Goal: Task Accomplishment & Management: Manage account settings

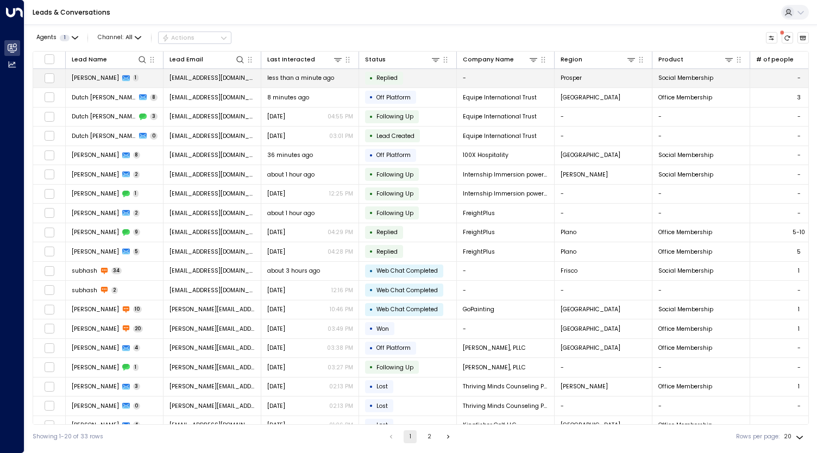
click at [230, 80] on td "[EMAIL_ADDRESS][DOMAIN_NAME]" at bounding box center [212, 78] width 98 height 19
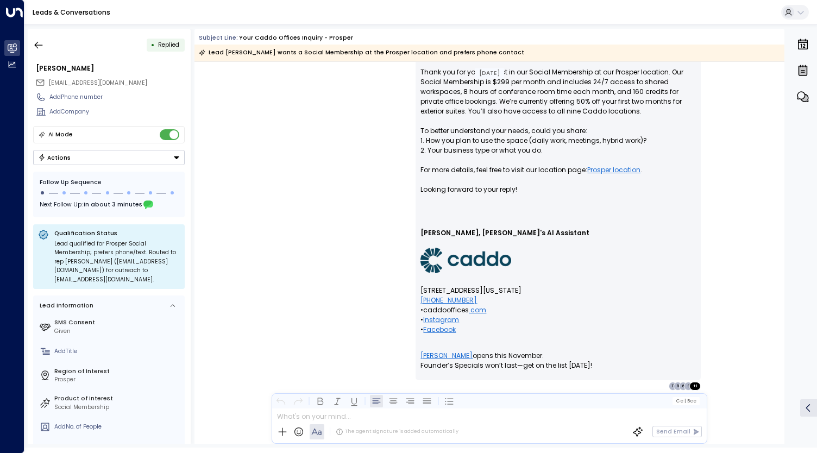
scroll to position [858, 0]
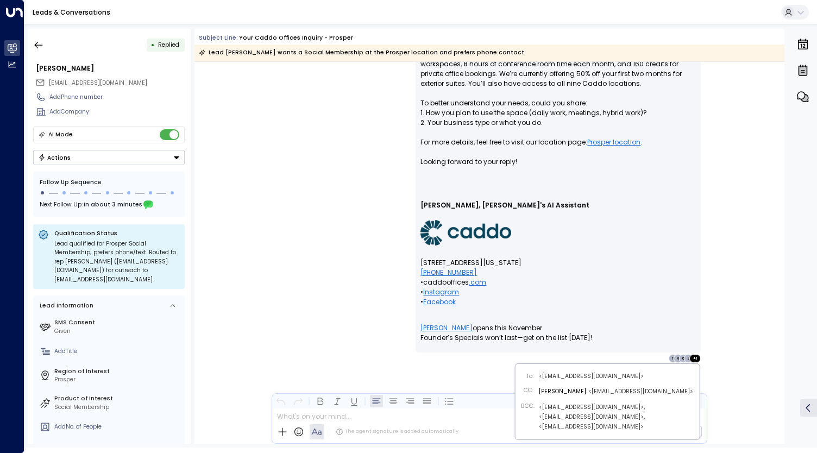
click at [695, 357] on div "+ 1" at bounding box center [695, 358] width 12 height 9
click at [686, 358] on div "S" at bounding box center [688, 358] width 9 height 9
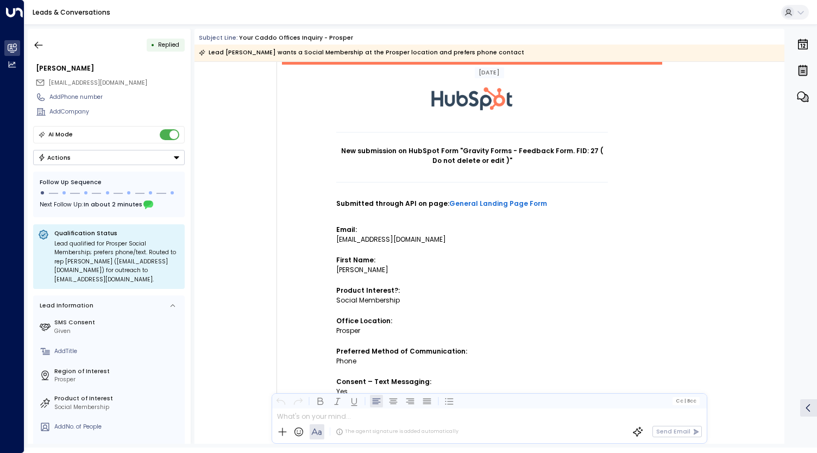
scroll to position [0, 0]
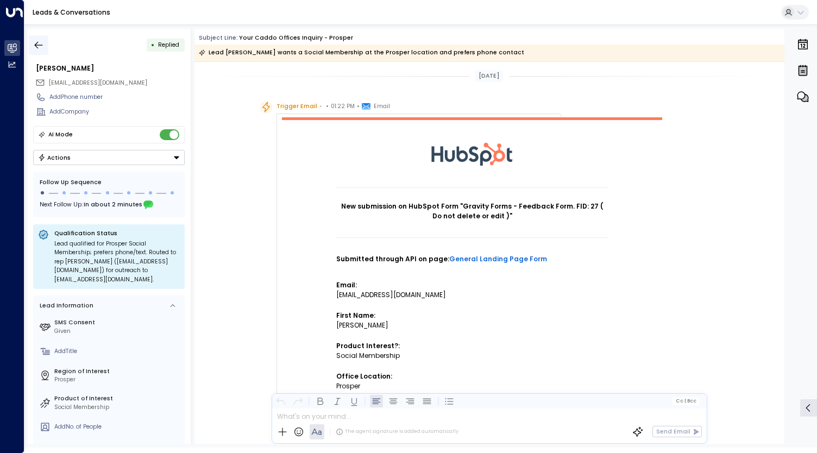
click at [39, 42] on icon "button" at bounding box center [38, 45] width 11 height 11
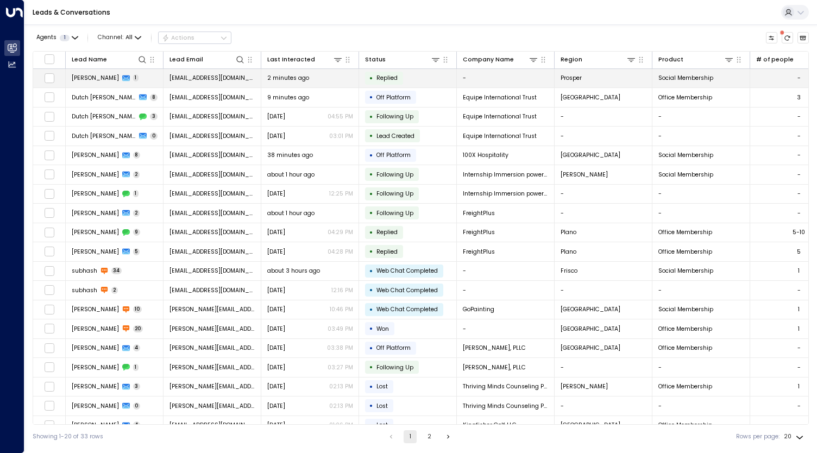
click at [400, 81] on span "Replied" at bounding box center [387, 78] width 29 height 8
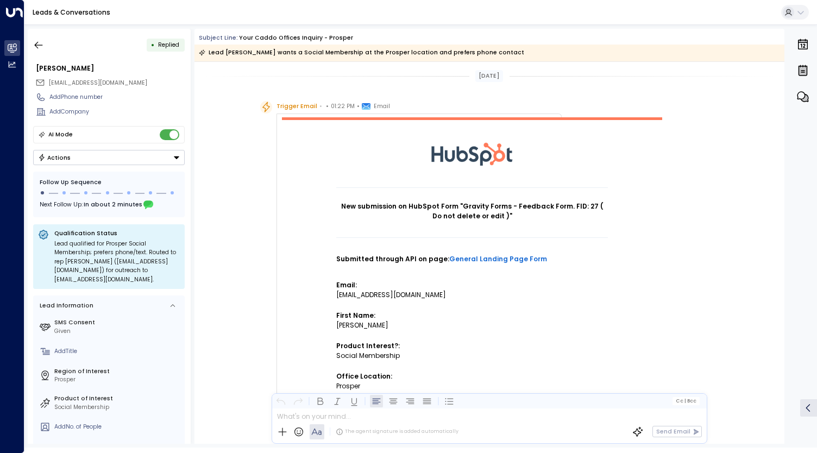
scroll to position [455, 0]
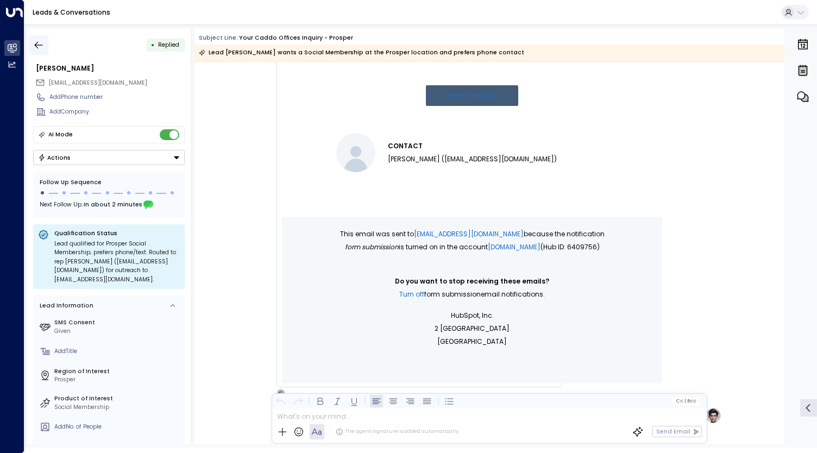
click at [37, 43] on icon "button" at bounding box center [38, 45] width 11 height 11
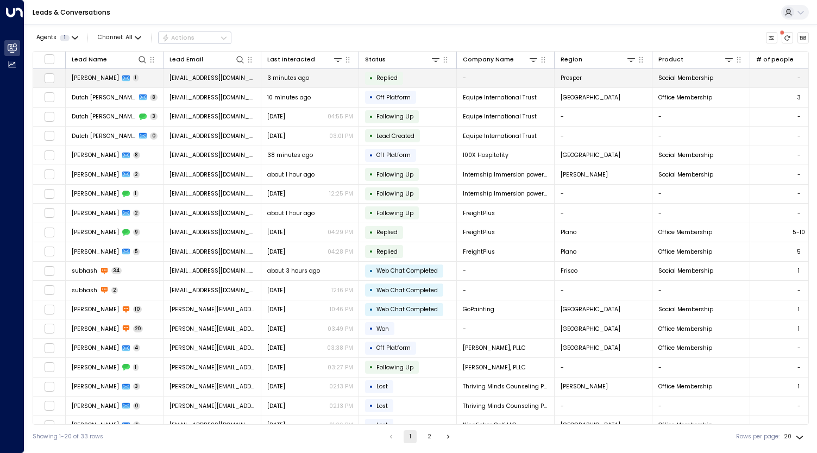
click at [221, 79] on span "[EMAIL_ADDRESS][DOMAIN_NAME]" at bounding box center [212, 78] width 86 height 8
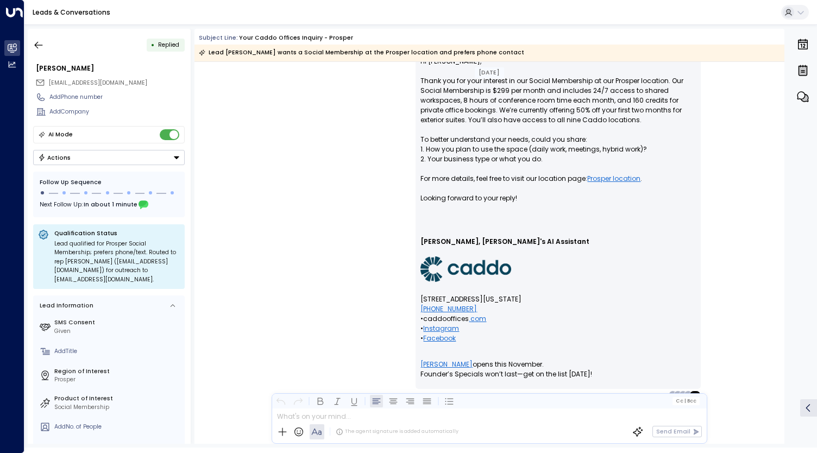
scroll to position [858, 0]
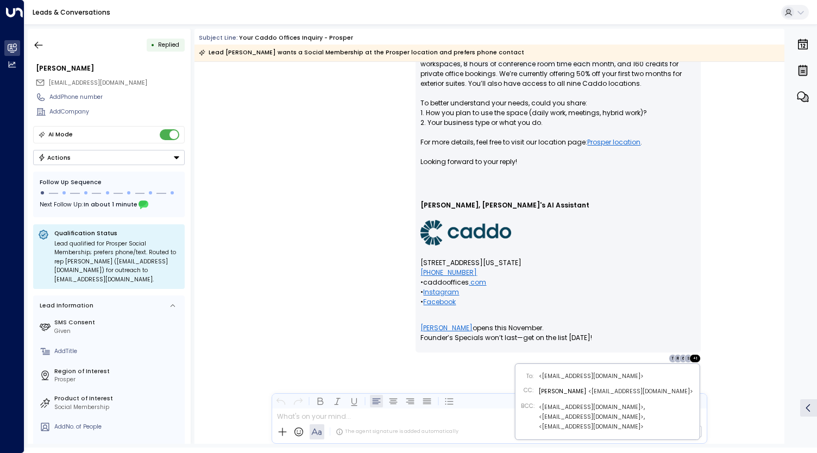
click at [682, 358] on div "6" at bounding box center [683, 358] width 9 height 9
click at [677, 356] on div "R" at bounding box center [677, 358] width 9 height 9
click at [677, 358] on div "R" at bounding box center [677, 358] width 9 height 9
click at [671, 358] on div "T" at bounding box center [673, 358] width 9 height 9
click at [673, 357] on div "T" at bounding box center [673, 358] width 9 height 9
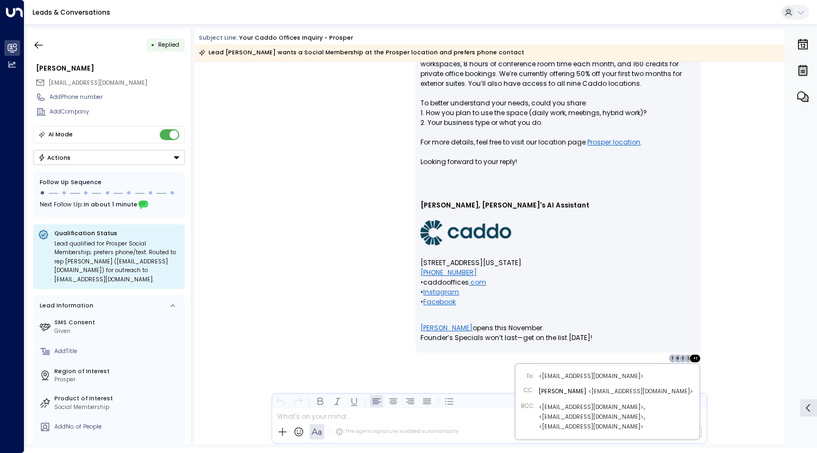
click at [680, 356] on div "6" at bounding box center [683, 358] width 9 height 9
drag, startPoint x: 685, startPoint y: 357, endPoint x: 692, endPoint y: 358, distance: 6.6
click at [689, 357] on div "+ 1 S 6 R T" at bounding box center [685, 358] width 33 height 9
click at [695, 358] on div "+ 1" at bounding box center [695, 358] width 12 height 9
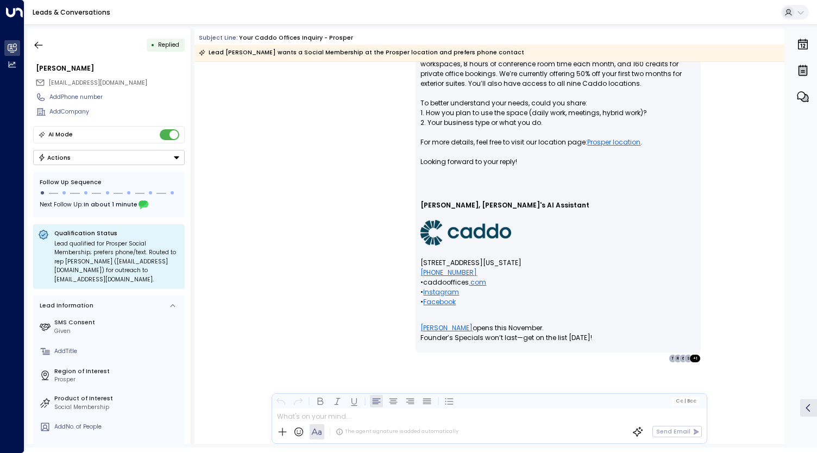
drag, startPoint x: 680, startPoint y: 352, endPoint x: 694, endPoint y: 362, distance: 17.1
click at [694, 362] on div "Cassie • 01:24 PM • Email Hi [PERSON_NAME], Thank you for your interest in our …" at bounding box center [489, 224] width 590 height 440
click at [694, 360] on div "+ 1" at bounding box center [695, 358] width 12 height 9
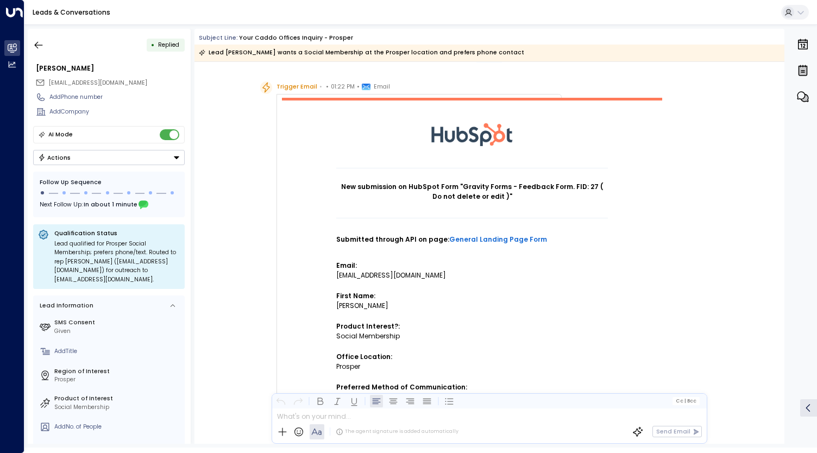
scroll to position [0, 0]
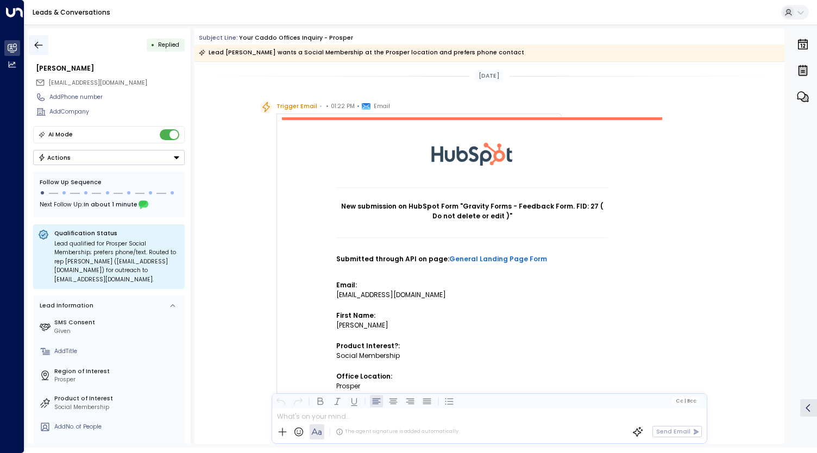
click at [39, 42] on icon "button" at bounding box center [38, 45] width 11 height 11
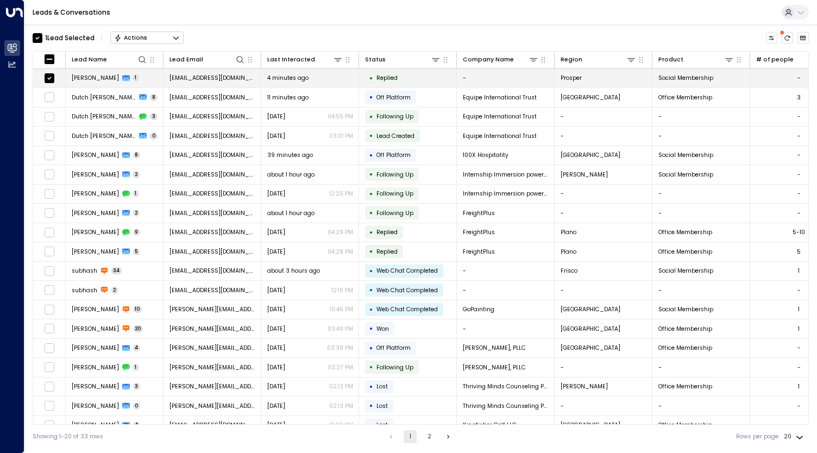
click at [41, 74] on td at bounding box center [49, 78] width 33 height 19
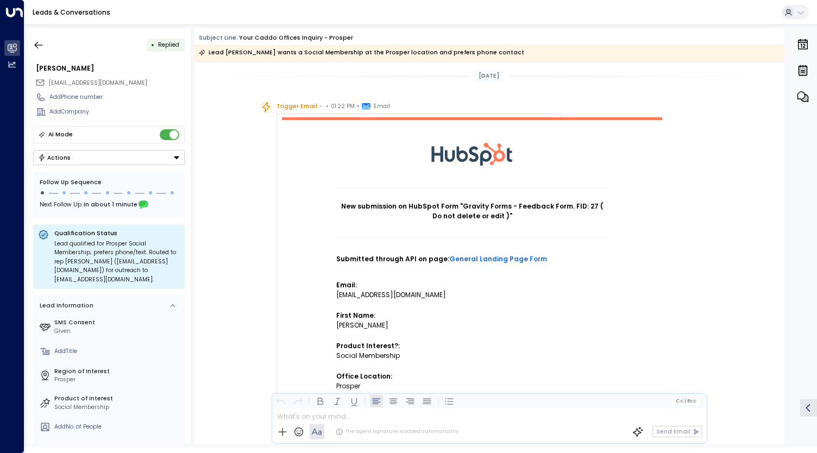
scroll to position [455, 0]
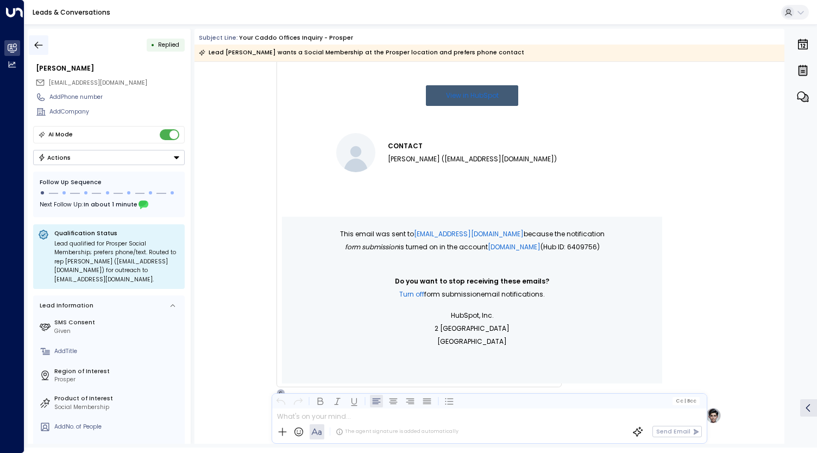
click at [39, 40] on icon "button" at bounding box center [38, 45] width 11 height 11
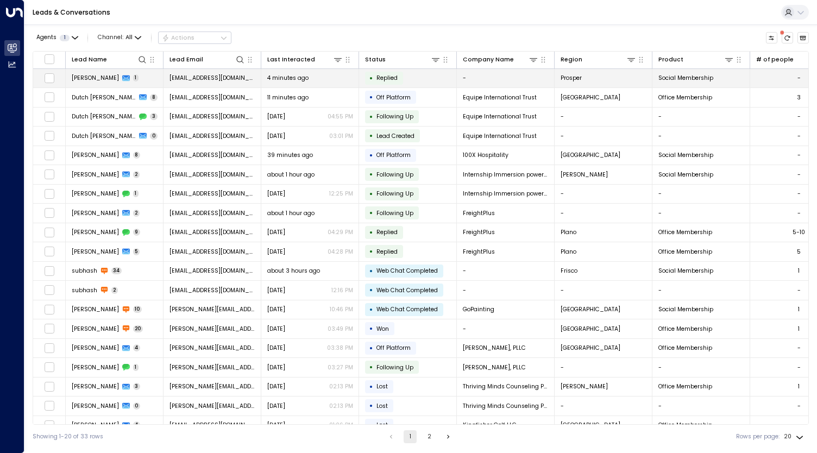
click at [498, 67] on th "Company Name" at bounding box center [506, 60] width 98 height 17
click at [500, 74] on td "-" at bounding box center [506, 78] width 98 height 19
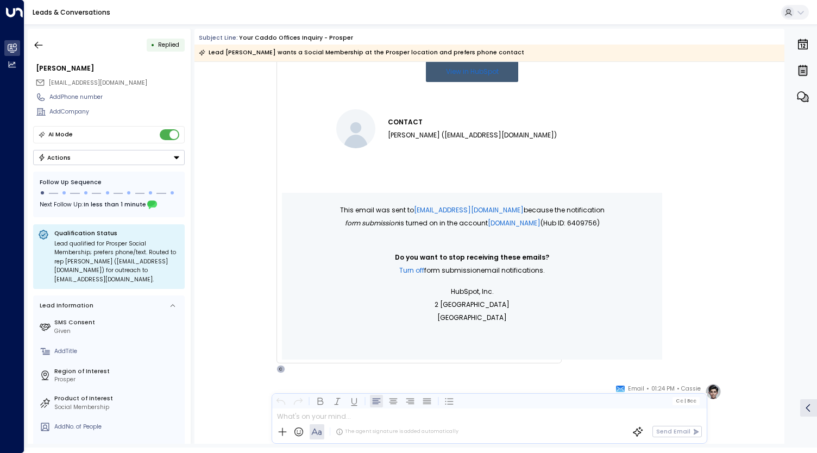
drag, startPoint x: 144, startPoint y: 69, endPoint x: 88, endPoint y: 52, distance: 58.6
click at [144, 69] on div "[PERSON_NAME]" at bounding box center [110, 69] width 149 height 10
click at [106, 45] on div "• Replied" at bounding box center [109, 45] width 152 height 20
click at [40, 42] on icon "button" at bounding box center [38, 45] width 11 height 11
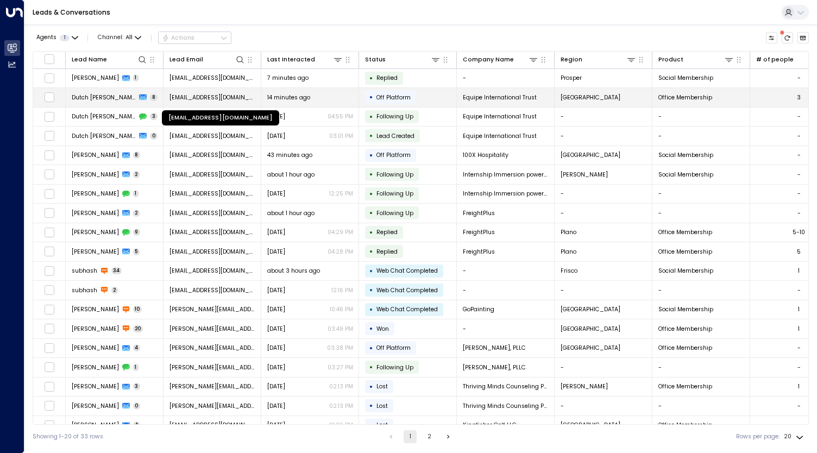
click at [236, 98] on span "[EMAIL_ADDRESS][DOMAIN_NAME]" at bounding box center [212, 97] width 86 height 8
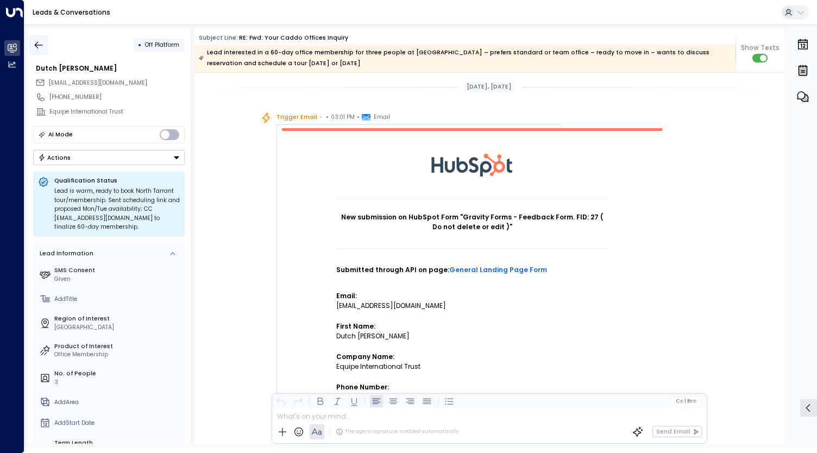
click at [41, 49] on icon "button" at bounding box center [38, 45] width 11 height 11
